Goal: Transaction & Acquisition: Book appointment/travel/reservation

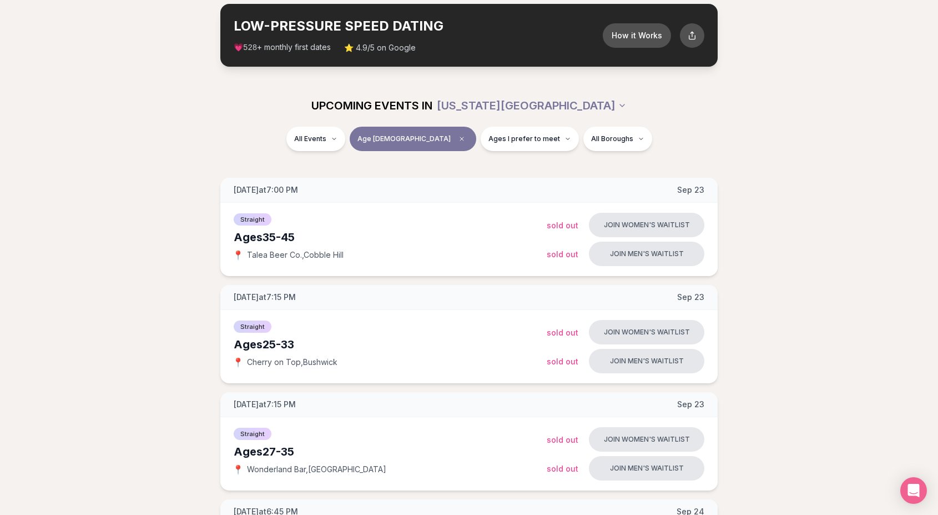
scroll to position [95, 0]
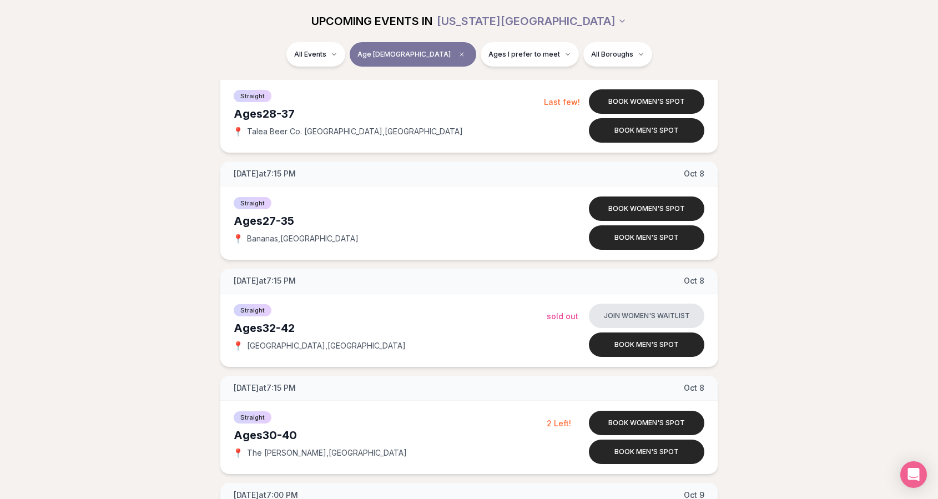
scroll to position [2430, 0]
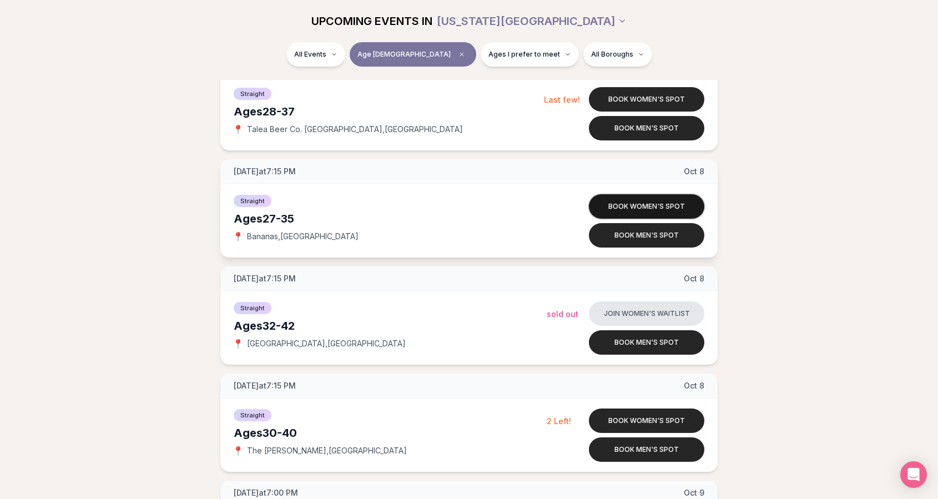
click at [636, 200] on button "Book women's spot" at bounding box center [646, 206] width 115 height 24
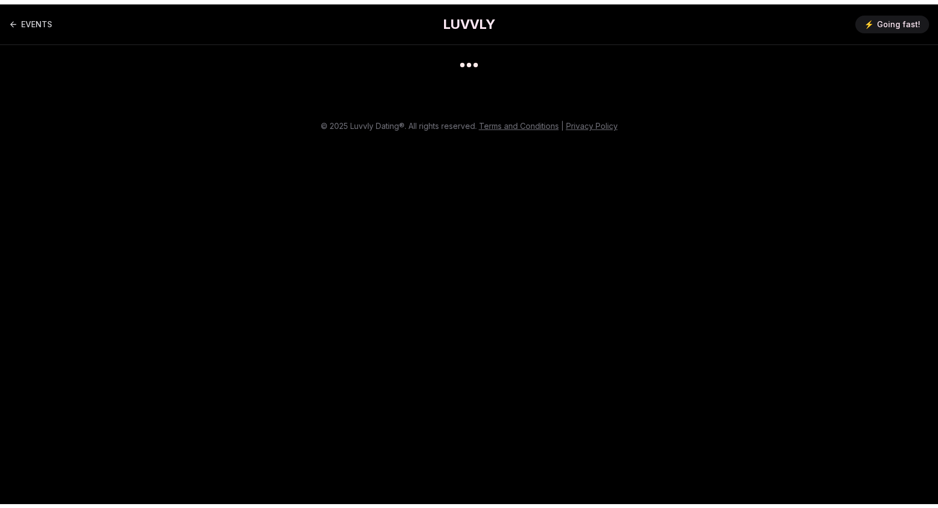
scroll to position [9, 0]
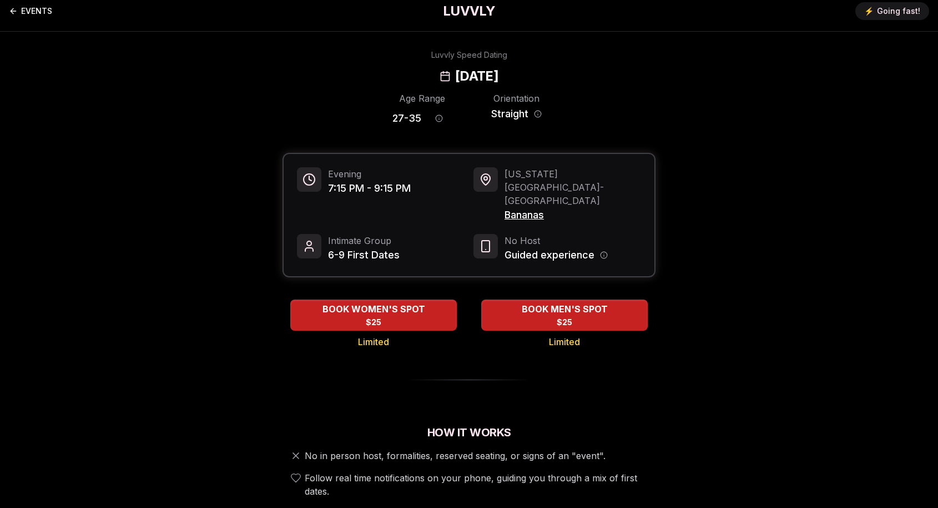
click at [29, 10] on link "EVENTS" at bounding box center [30, 11] width 43 height 22
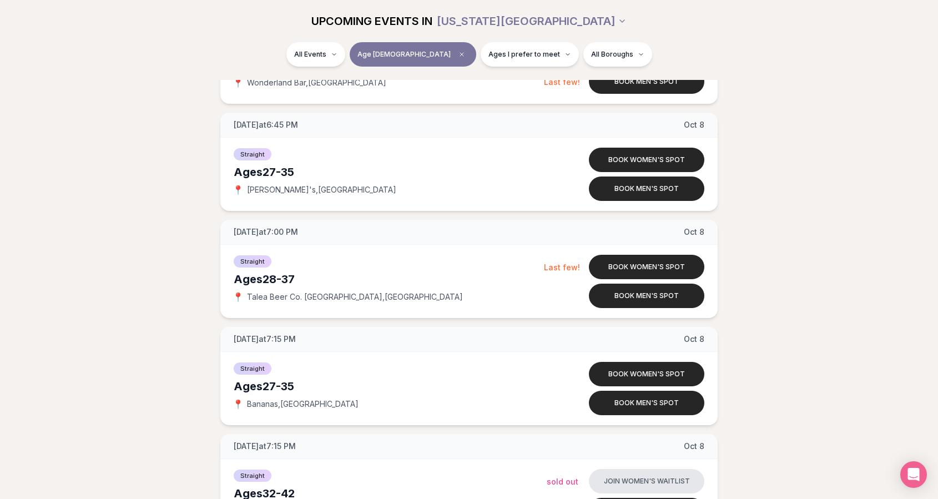
scroll to position [2250, 0]
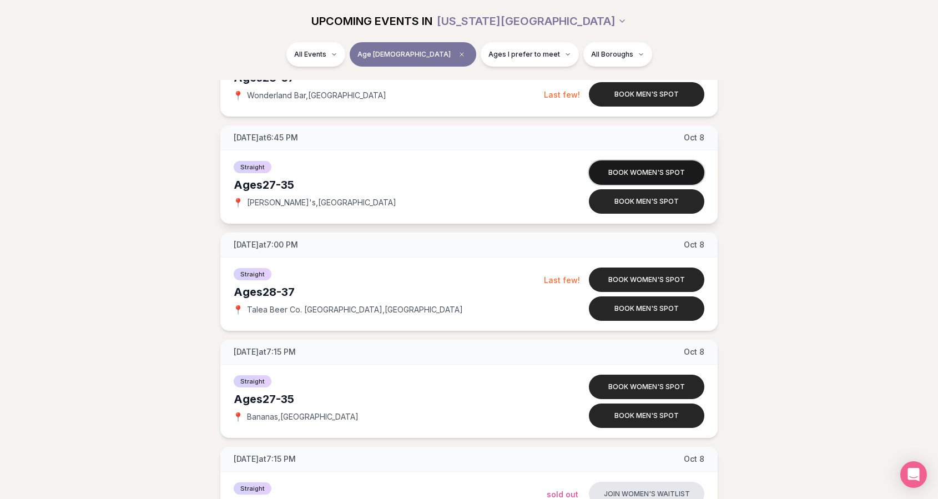
click at [665, 169] on button "Book women's spot" at bounding box center [646, 172] width 115 height 24
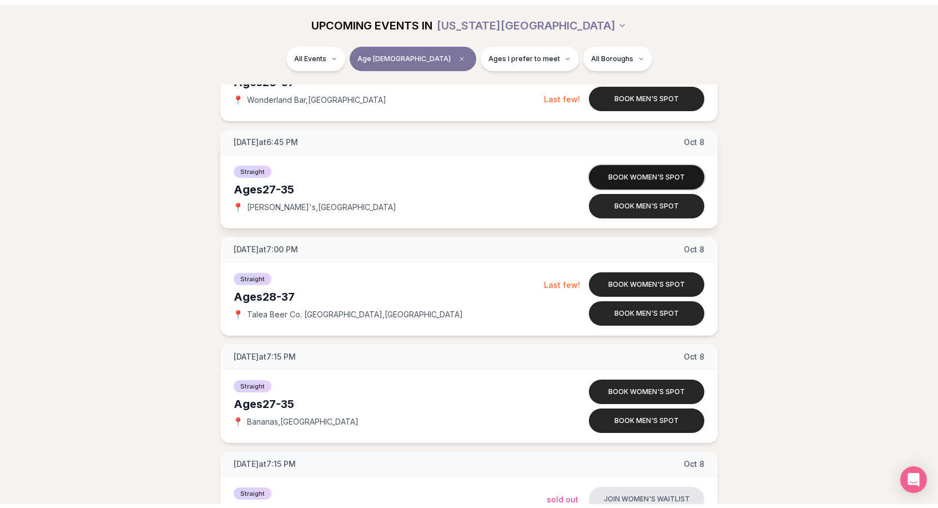
scroll to position [9, 0]
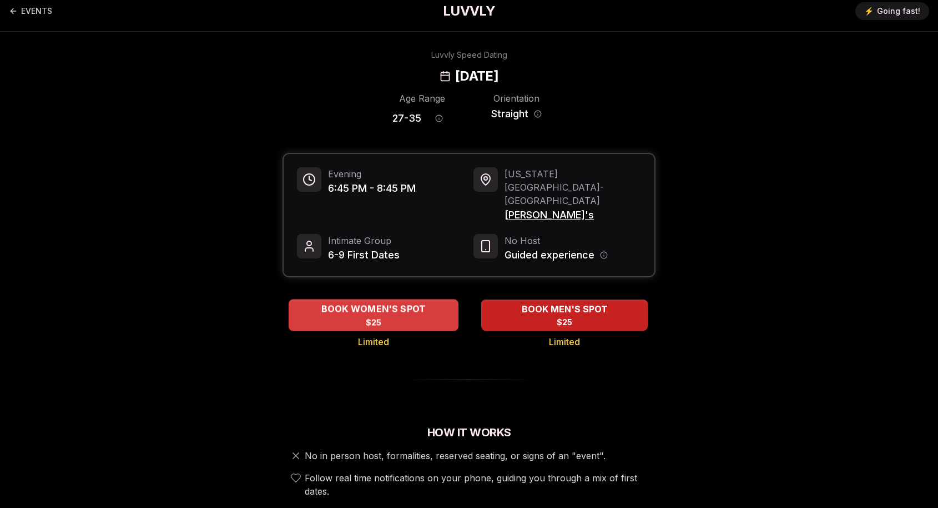
click at [368, 317] on span "$25" at bounding box center [374, 322] width 16 height 11
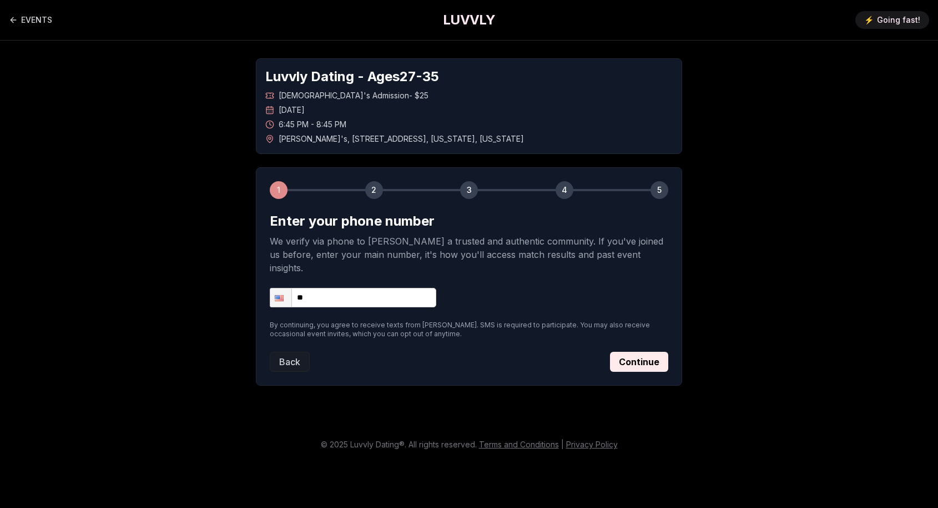
click at [364, 288] on input "**" at bounding box center [353, 297] width 167 height 19
type input "**********"
click at [644, 351] on button "Continue" at bounding box center [639, 361] width 58 height 20
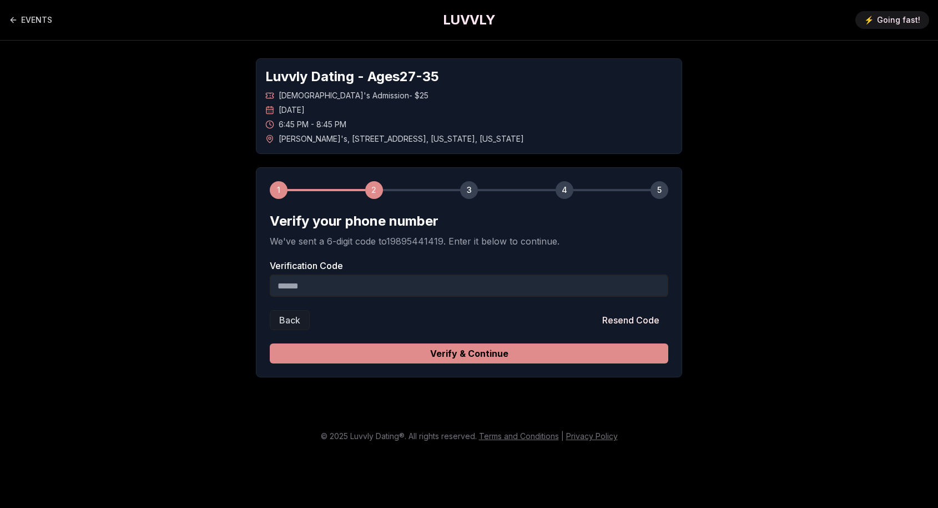
click at [400, 353] on button "Verify & Continue" at bounding box center [469, 353] width 399 height 20
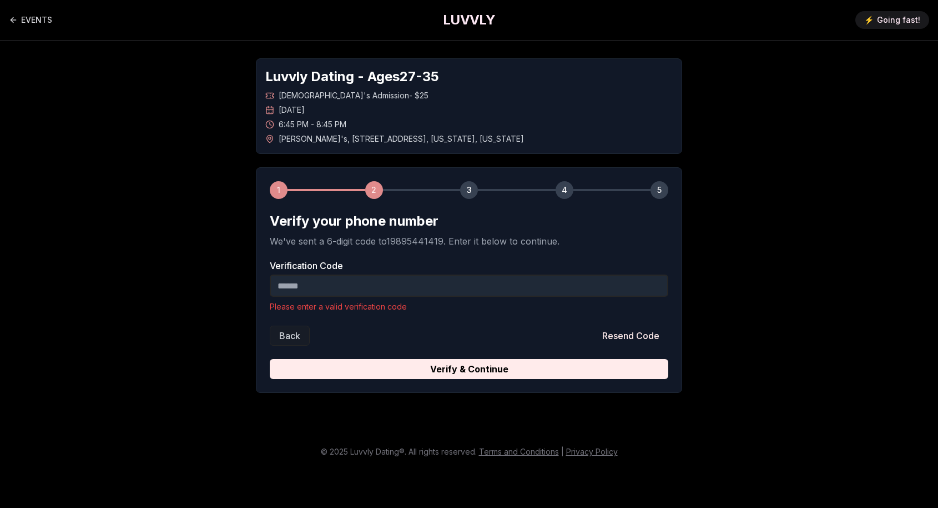
click at [385, 281] on input "Verification Code" at bounding box center [469, 285] width 399 height 22
type input "******"
click at [469, 359] on button "Verify & Continue" at bounding box center [469, 369] width 399 height 20
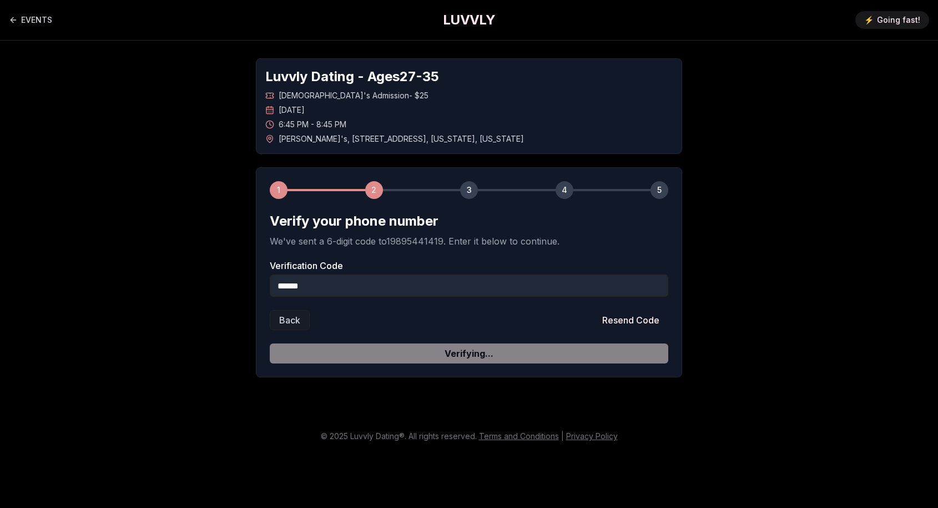
click at [384, 349] on form "Verify your phone number We've sent a 6-digit code to 19895441419 . Enter it be…" at bounding box center [469, 287] width 399 height 151
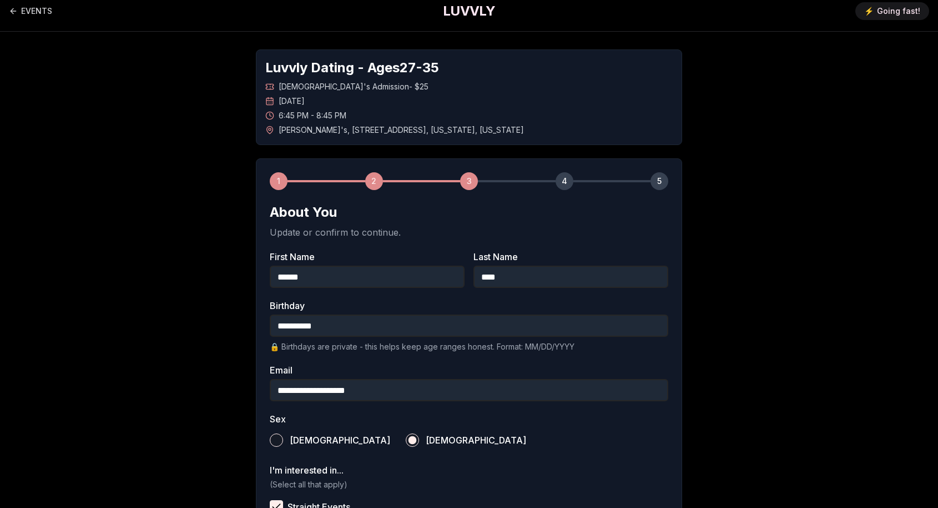
click at [190, 376] on div "**********" at bounding box center [469, 402] width 777 height 741
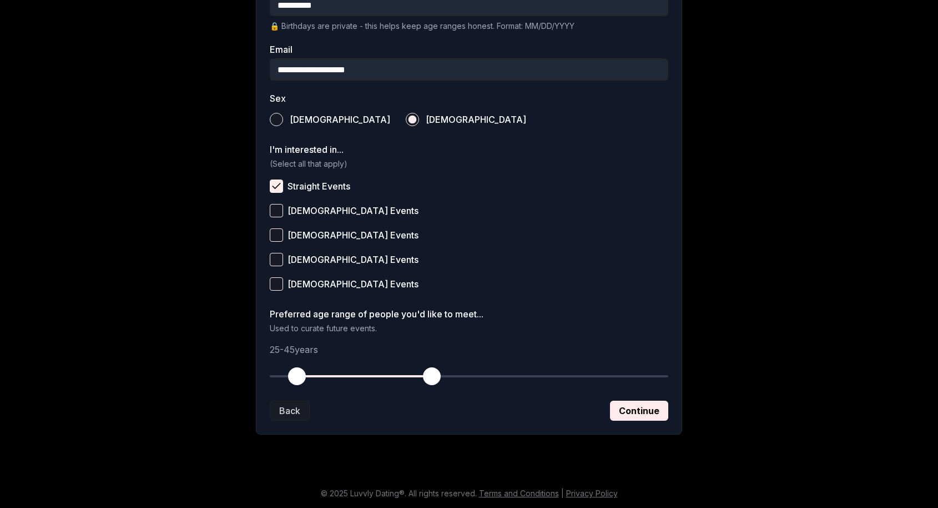
scroll to position [332, 0]
click at [634, 405] on button "Continue" at bounding box center [639, 410] width 58 height 20
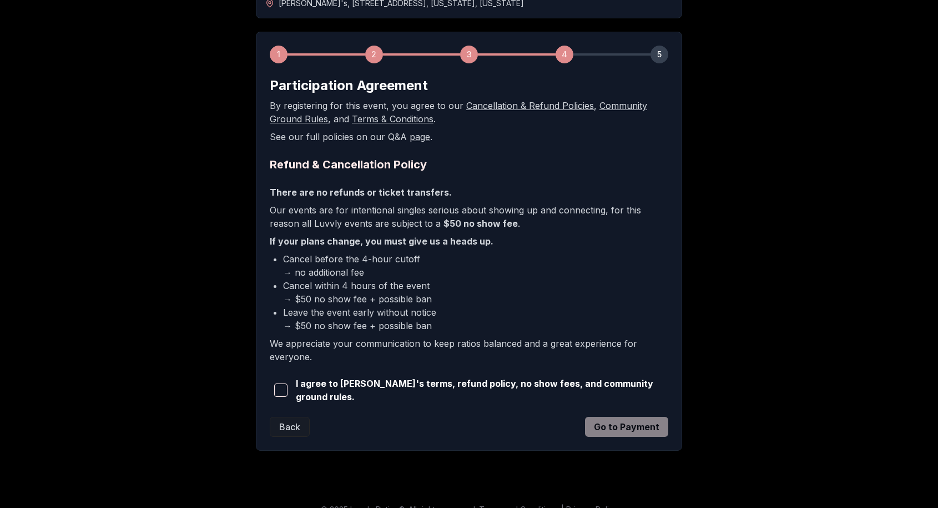
scroll to position [150, 0]
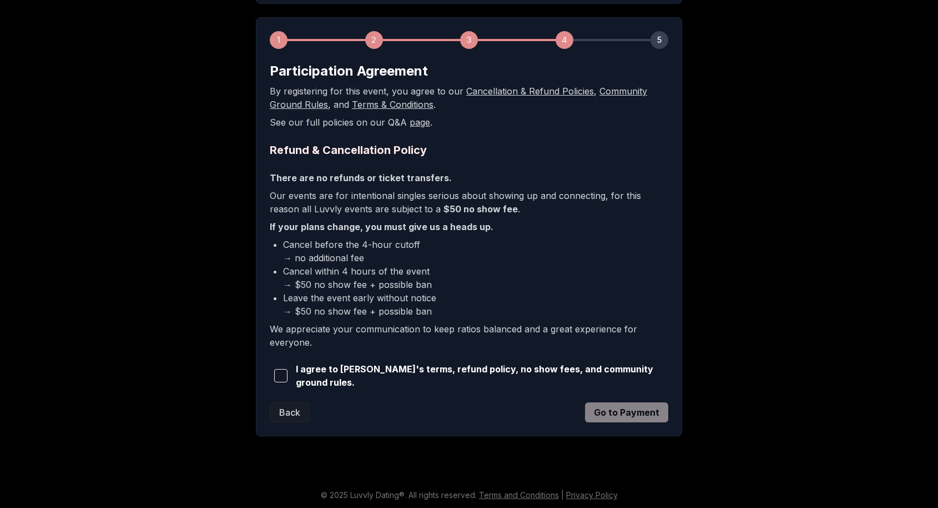
click at [326, 374] on span "I agree to [PERSON_NAME]'s terms, refund policy, no show fees, and community gr…" at bounding box center [482, 375] width 373 height 27
click at [286, 374] on span "button" at bounding box center [280, 375] width 13 height 13
click at [646, 414] on button "Go to Payment" at bounding box center [626, 412] width 83 height 20
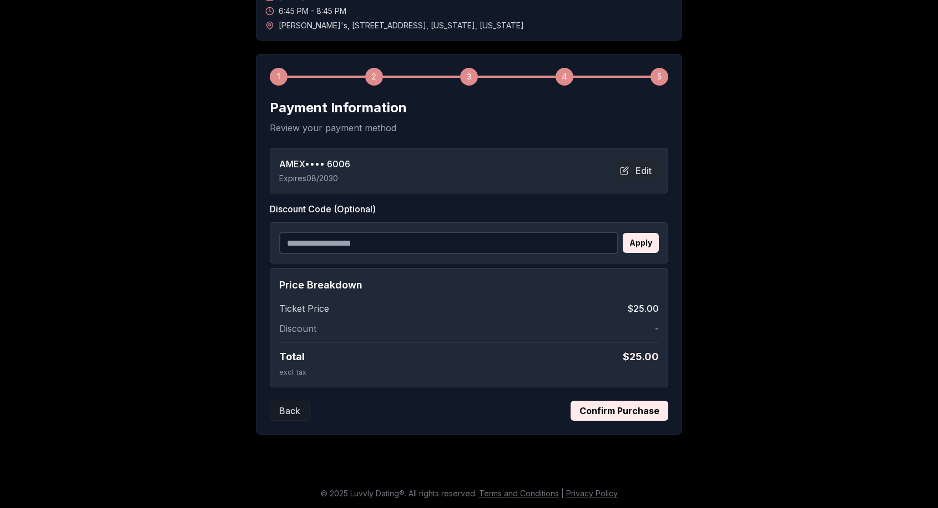
scroll to position [113, 0]
click at [614, 418] on button "Confirm Purchase" at bounding box center [620, 410] width 98 height 20
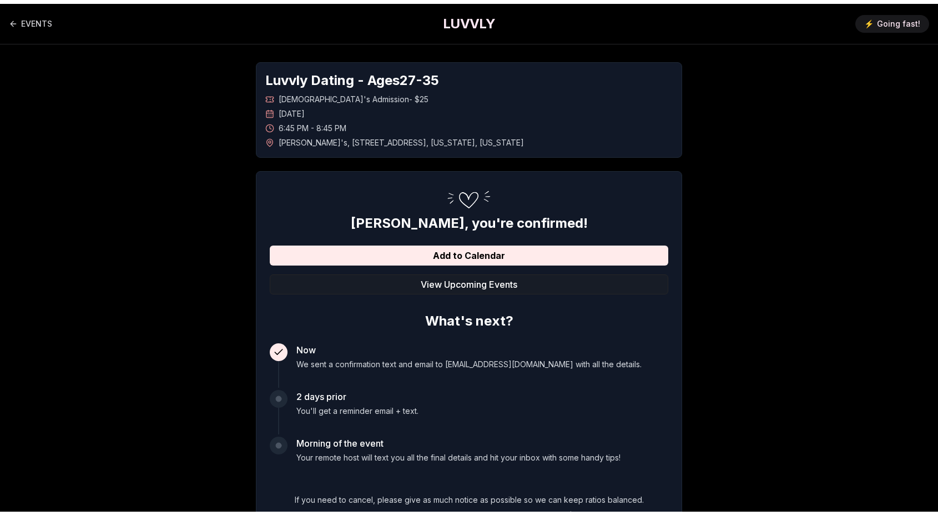
scroll to position [0, 0]
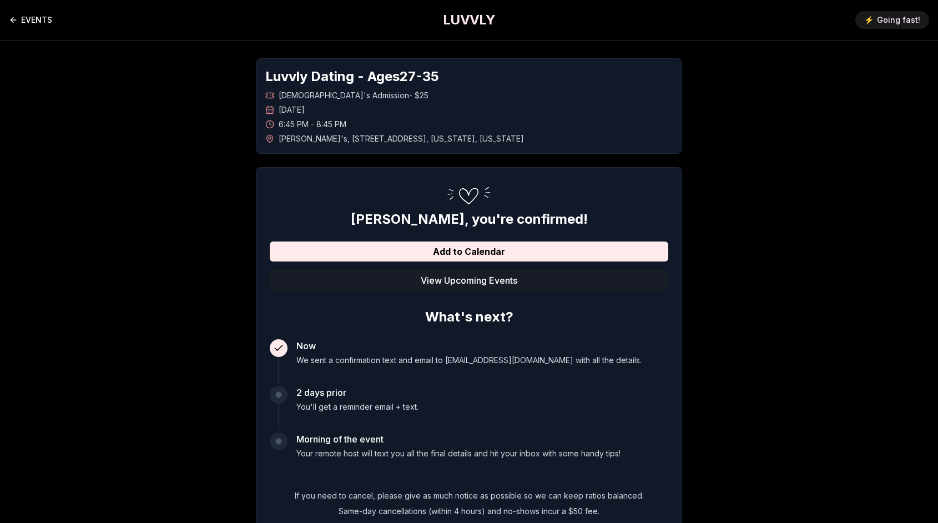
click at [24, 19] on link "EVENTS" at bounding box center [30, 20] width 43 height 22
